Goal: Navigation & Orientation: Find specific page/section

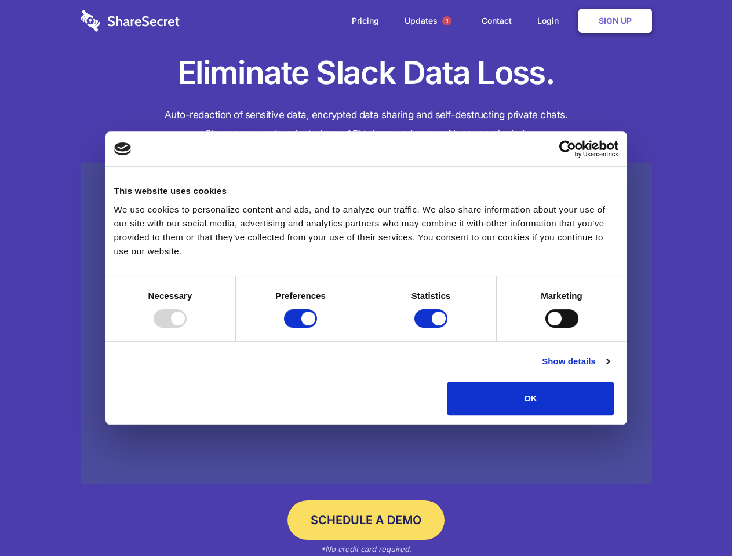
click at [187, 328] on div at bounding box center [170, 319] width 33 height 19
click at [317, 328] on input "Preferences" at bounding box center [300, 319] width 33 height 19
checkbox input "false"
click at [432, 328] on input "Statistics" at bounding box center [430, 319] width 33 height 19
checkbox input "false"
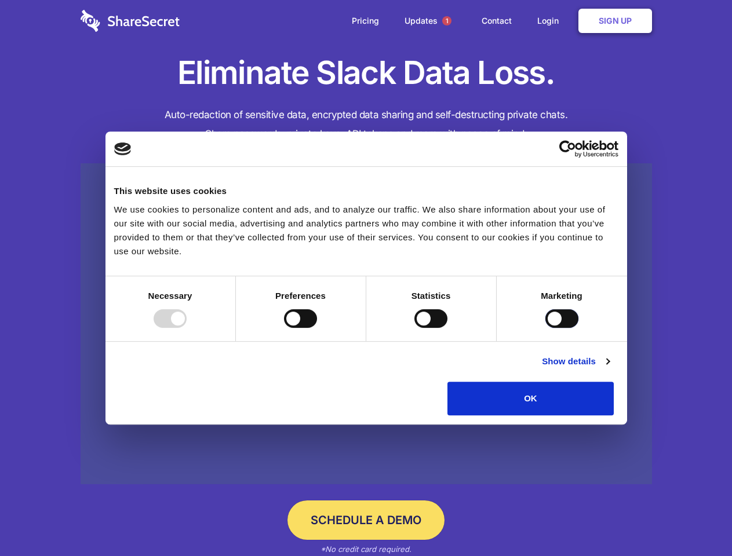
click at [545, 328] on input "Marketing" at bounding box center [561, 319] width 33 height 19
checkbox input "true"
click at [609, 369] on link "Show details" at bounding box center [575, 362] width 67 height 14
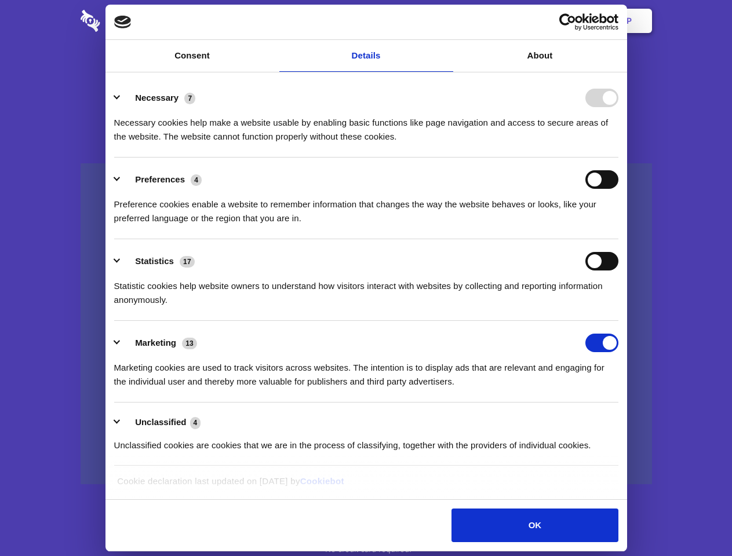
click at [619, 158] on li "Necessary 7 Necessary cookies help make a website usable by enabling basic func…" at bounding box center [366, 117] width 504 height 82
click at [446, 21] on span "1" at bounding box center [446, 20] width 9 height 9
